Goal: Contribute content

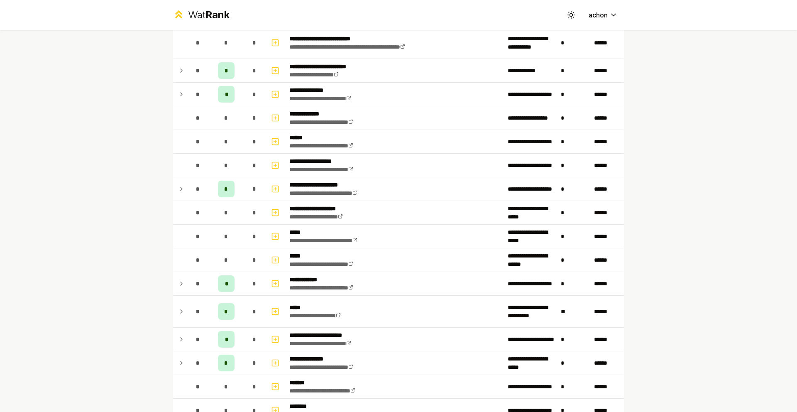
scroll to position [429, 0]
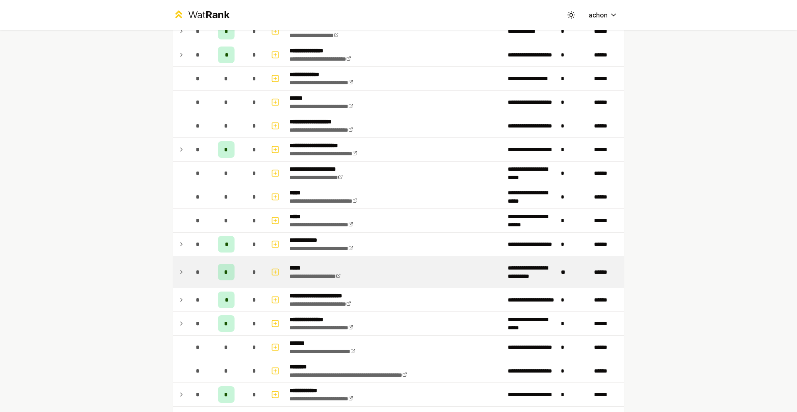
click at [186, 274] on td "*" at bounding box center [197, 272] width 23 height 32
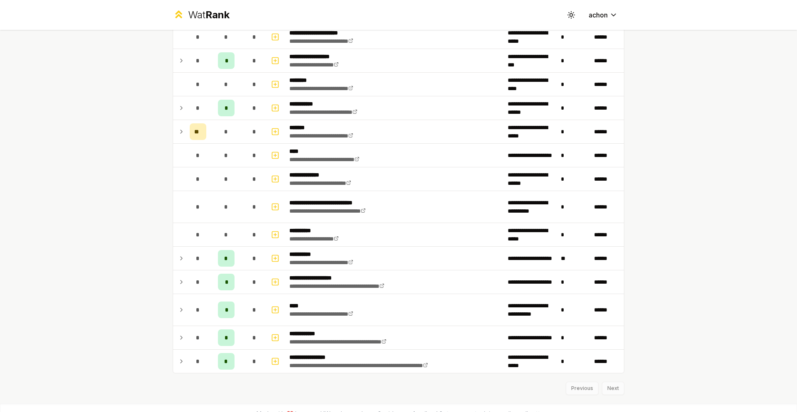
scroll to position [1026, 0]
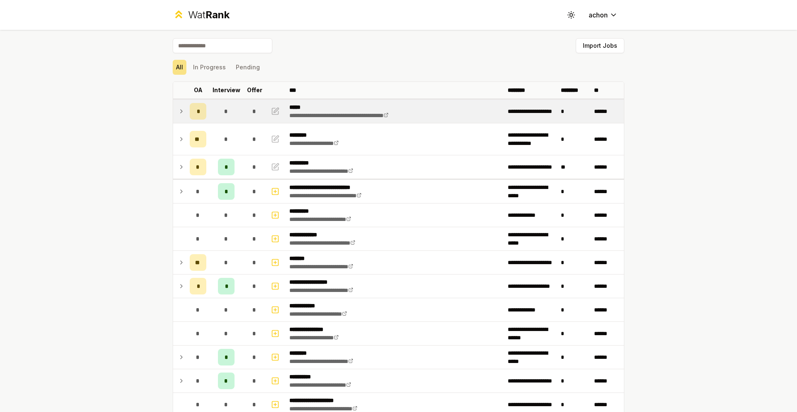
click at [178, 112] on icon at bounding box center [181, 111] width 7 height 10
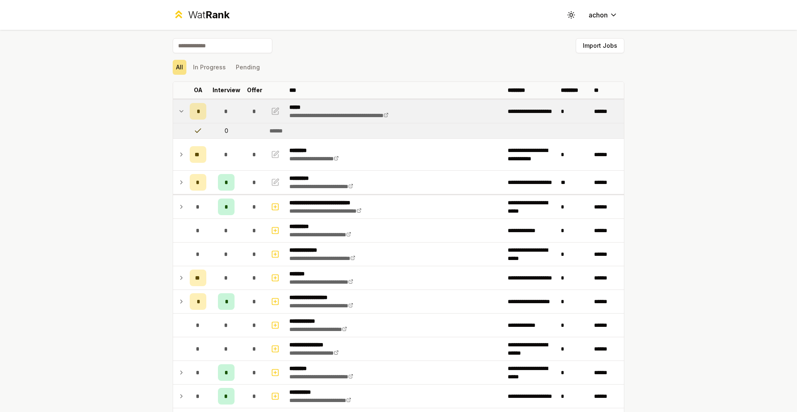
click at [179, 112] on icon at bounding box center [181, 111] width 7 height 10
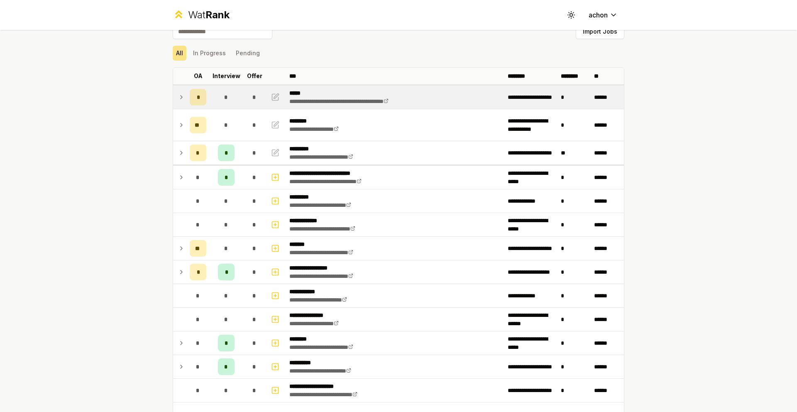
scroll to position [15, 0]
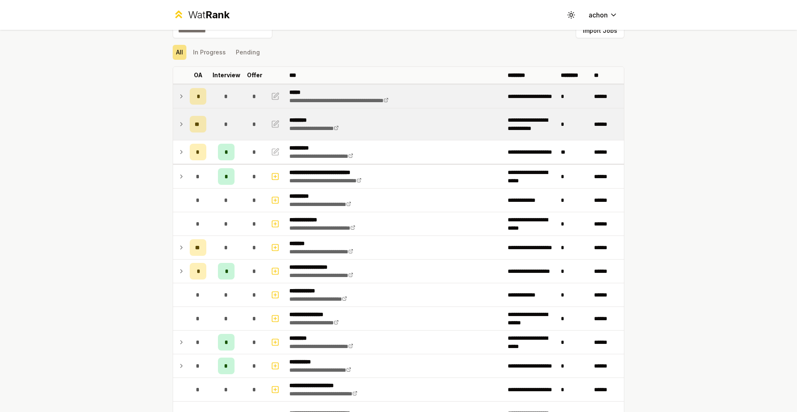
click at [178, 127] on icon at bounding box center [181, 124] width 7 height 10
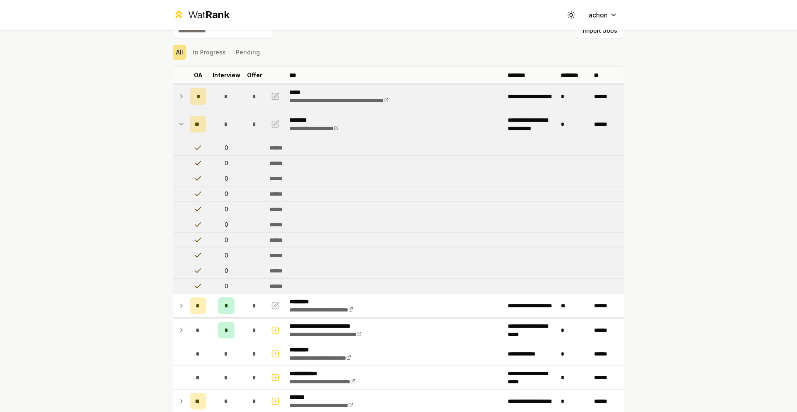
click at [179, 125] on icon at bounding box center [181, 124] width 7 height 10
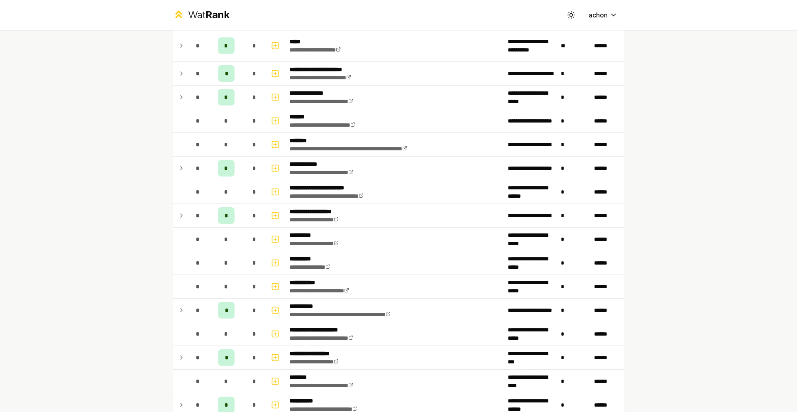
scroll to position [949, 0]
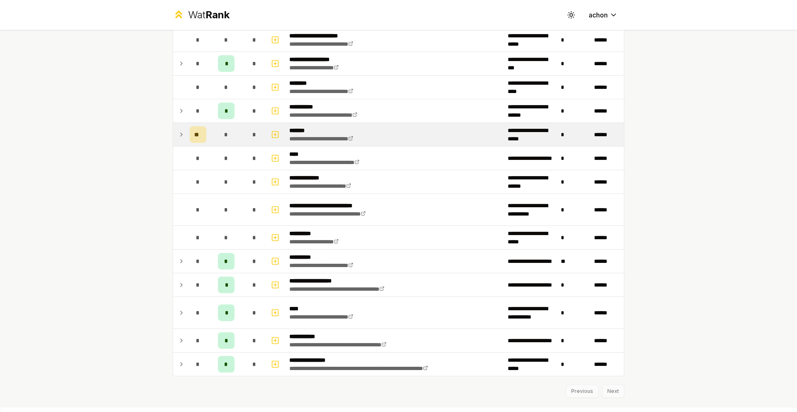
click at [178, 134] on icon at bounding box center [181, 134] width 7 height 10
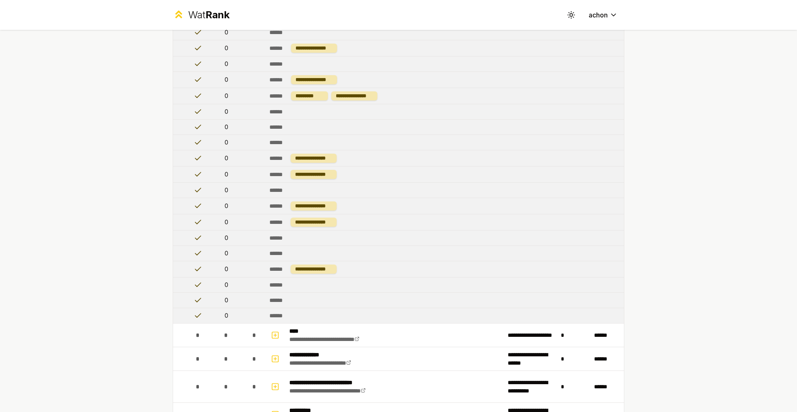
scroll to position [898, 0]
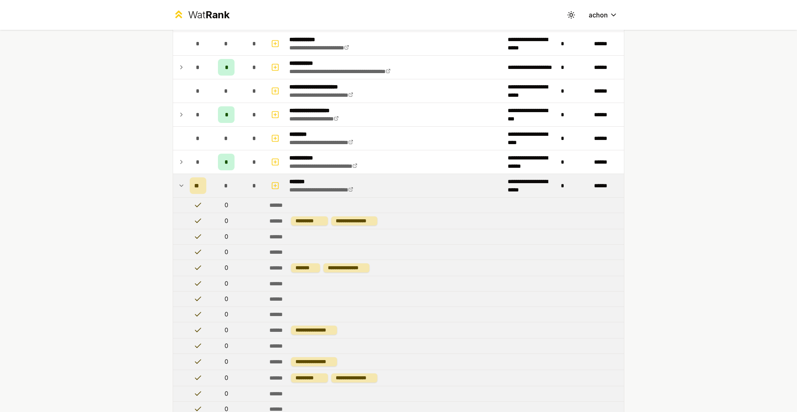
click at [178, 181] on icon at bounding box center [181, 186] width 7 height 10
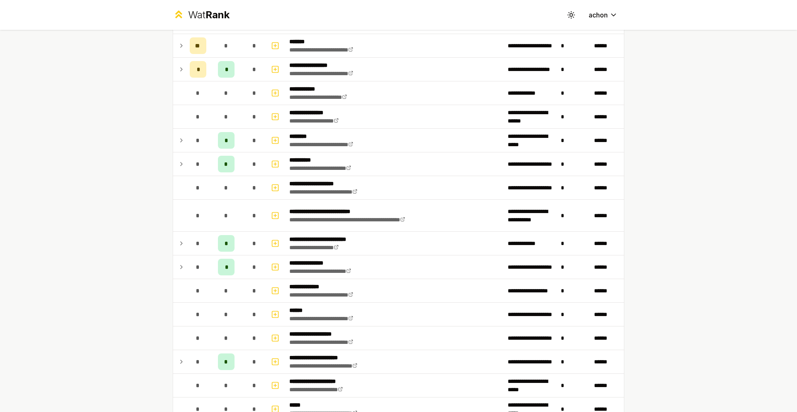
scroll to position [0, 0]
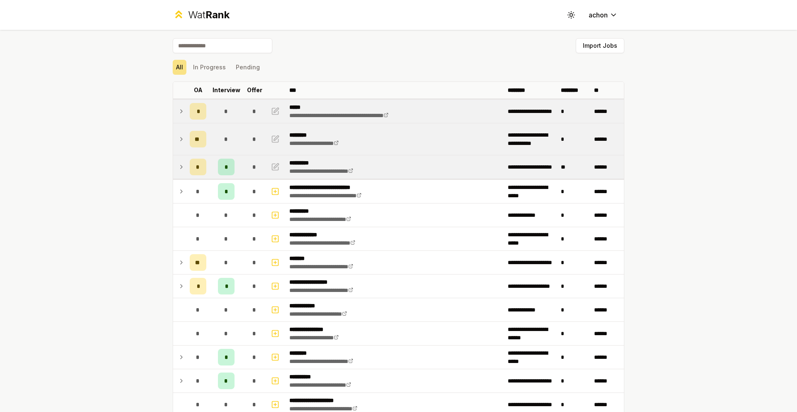
click at [178, 166] on icon at bounding box center [181, 167] width 7 height 10
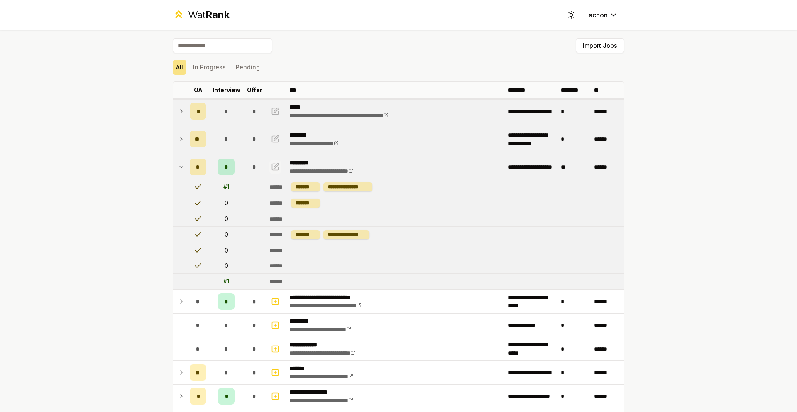
click at [279, 164] on td at bounding box center [276, 166] width 20 height 23
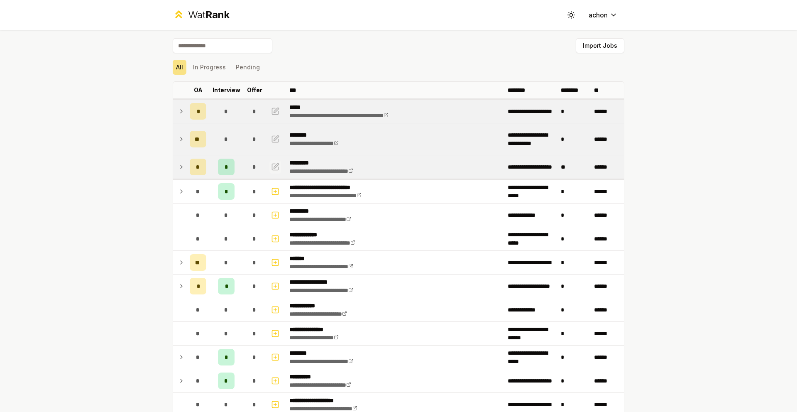
click at [274, 165] on icon "button" at bounding box center [276, 165] width 5 height 5
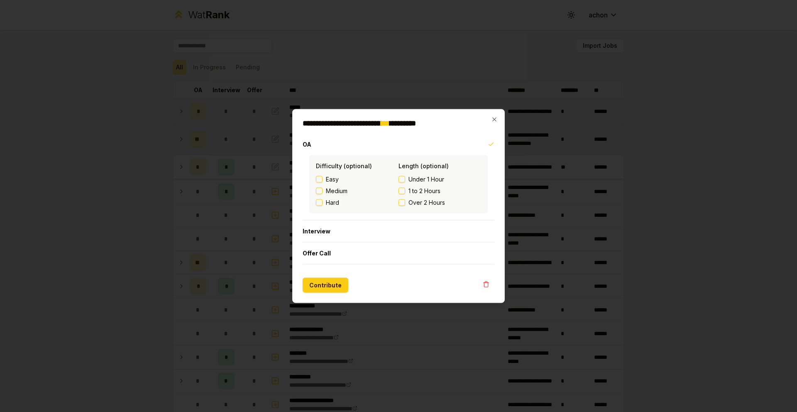
click at [320, 178] on button "Easy" at bounding box center [319, 179] width 7 height 7
click at [403, 179] on button "Under 1 Hour" at bounding box center [401, 179] width 7 height 7
click at [327, 284] on button "Contribute" at bounding box center [326, 285] width 46 height 15
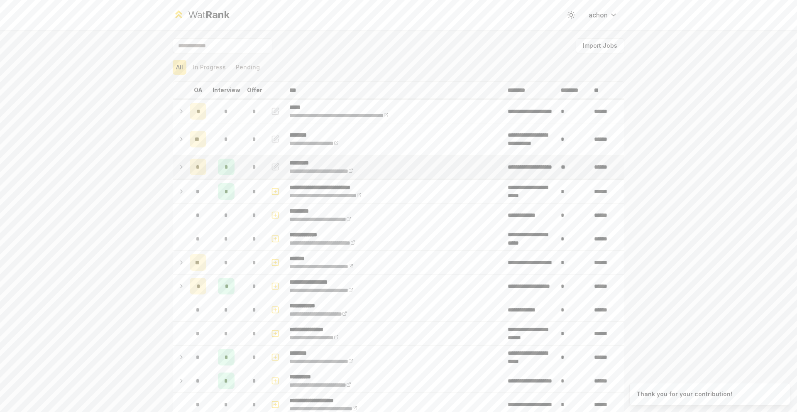
click at [186, 171] on td "*" at bounding box center [197, 166] width 23 height 23
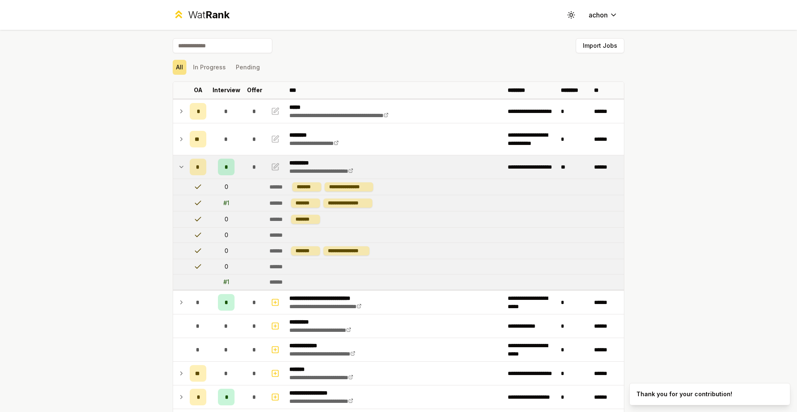
click at [181, 169] on td at bounding box center [179, 166] width 13 height 23
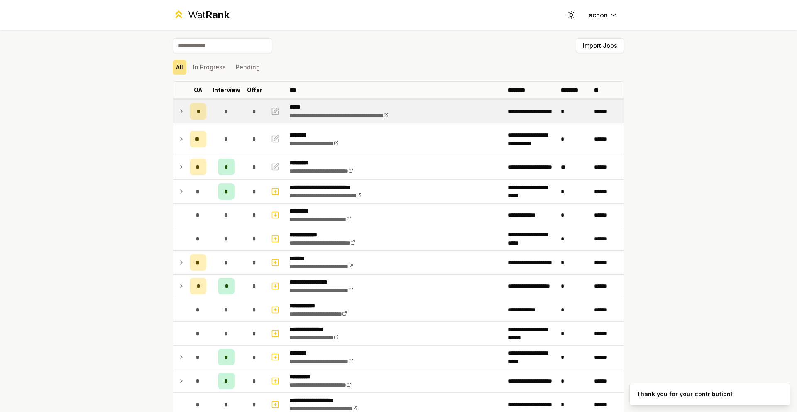
click at [178, 114] on icon at bounding box center [181, 111] width 7 height 10
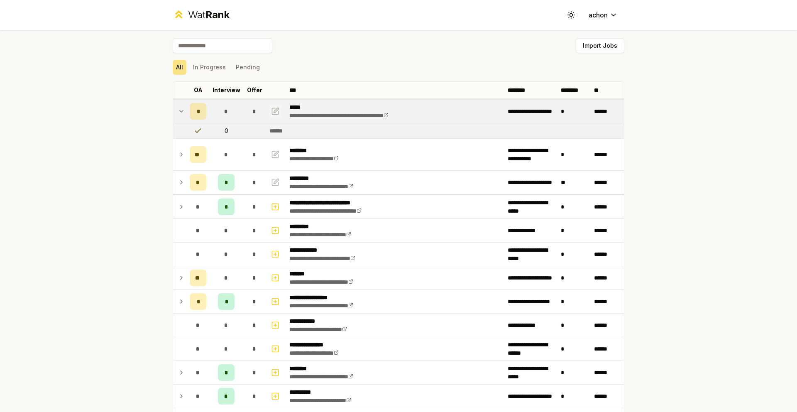
click at [272, 111] on icon "button" at bounding box center [275, 111] width 8 height 10
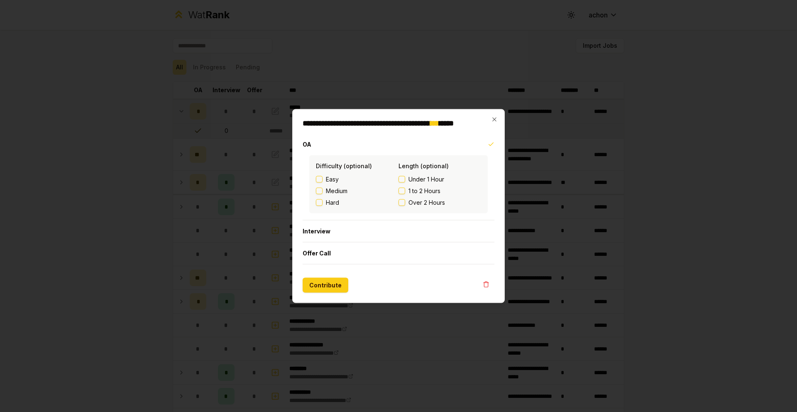
click at [318, 177] on button "Easy" at bounding box center [319, 179] width 7 height 7
click at [400, 188] on button "1 to 2 Hours" at bounding box center [401, 191] width 7 height 7
click at [315, 281] on button "Contribute" at bounding box center [326, 285] width 46 height 15
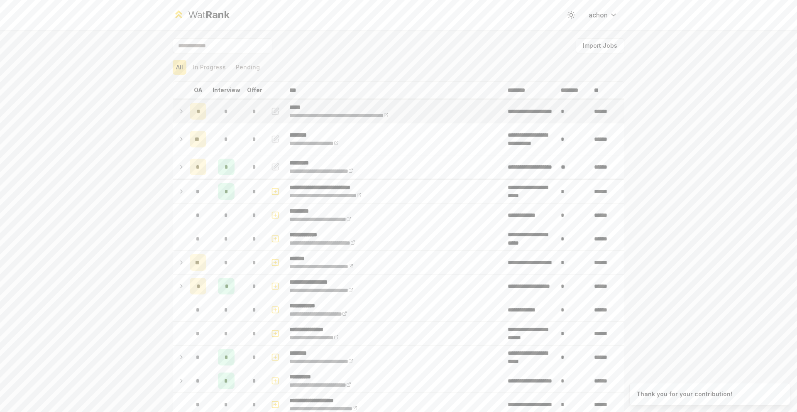
click at [186, 108] on td "*" at bounding box center [197, 111] width 23 height 23
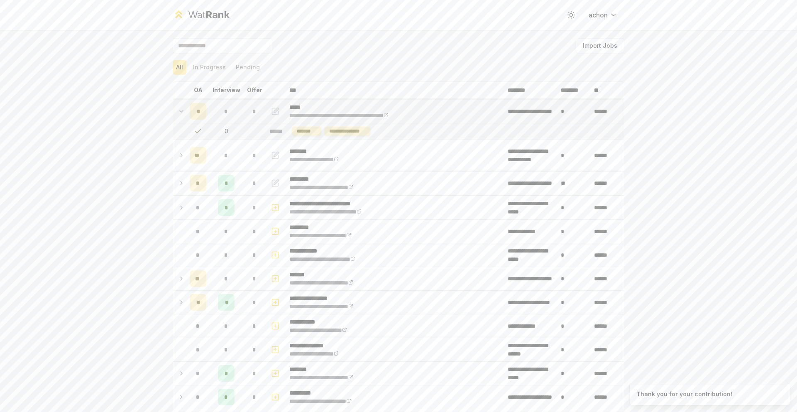
click at [180, 108] on icon at bounding box center [181, 111] width 7 height 10
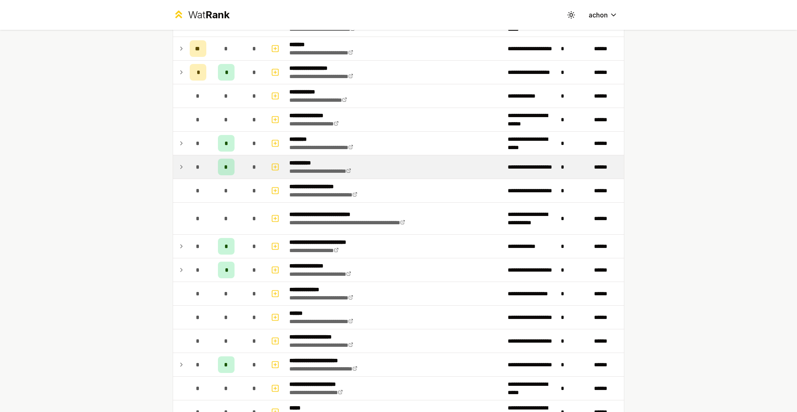
scroll to position [213, 0]
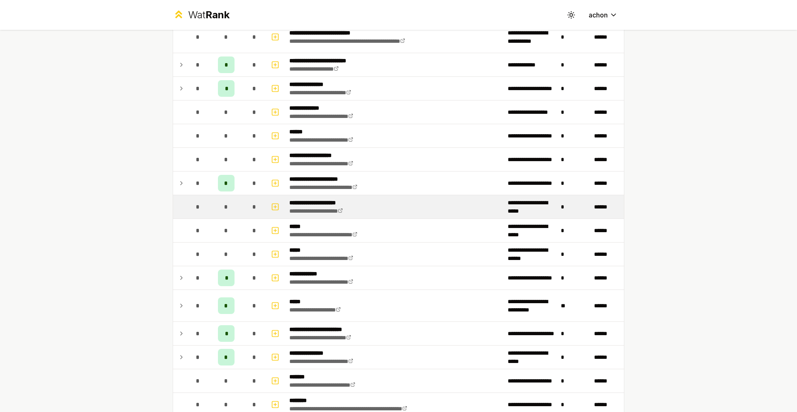
scroll to position [409, 0]
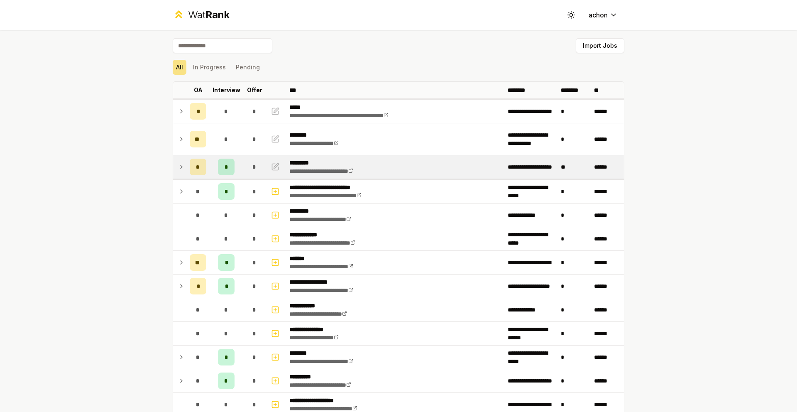
click at [181, 165] on icon at bounding box center [181, 167] width 7 height 10
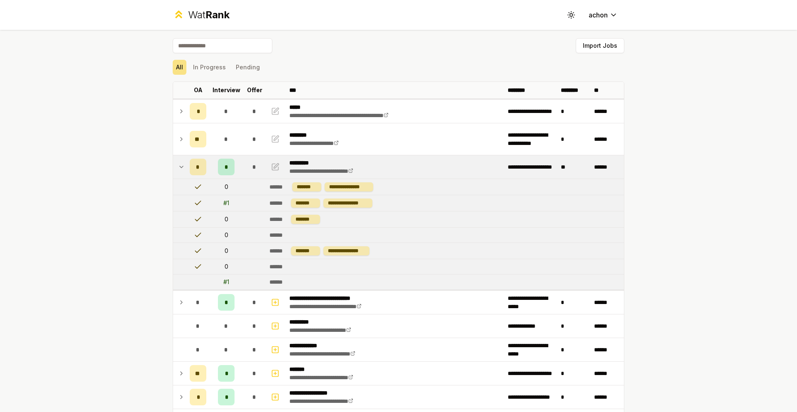
click at [225, 203] on div "# 1" at bounding box center [226, 203] width 6 height 8
